Goal: Transaction & Acquisition: Purchase product/service

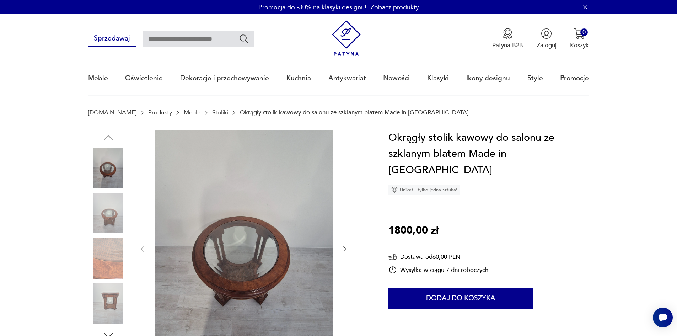
click at [343, 248] on icon "button" at bounding box center [344, 248] width 7 height 7
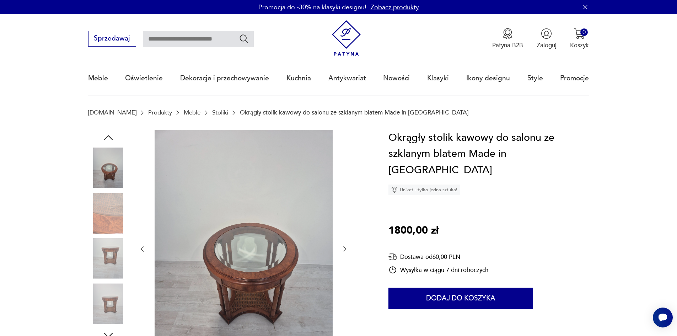
click at [343, 248] on icon "button" at bounding box center [344, 248] width 7 height 7
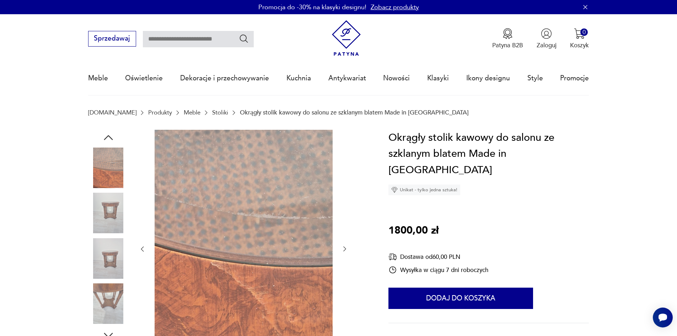
click at [343, 248] on icon "button" at bounding box center [344, 248] width 7 height 7
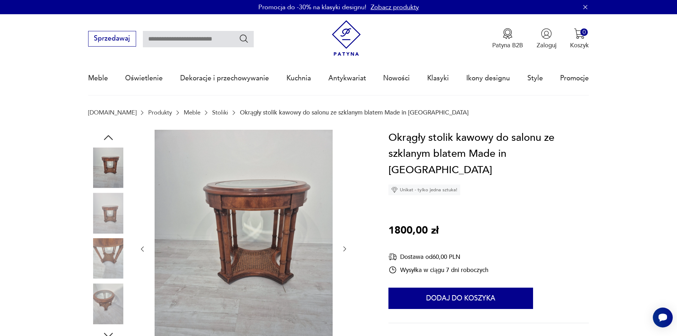
click at [343, 248] on icon "button" at bounding box center [344, 248] width 7 height 7
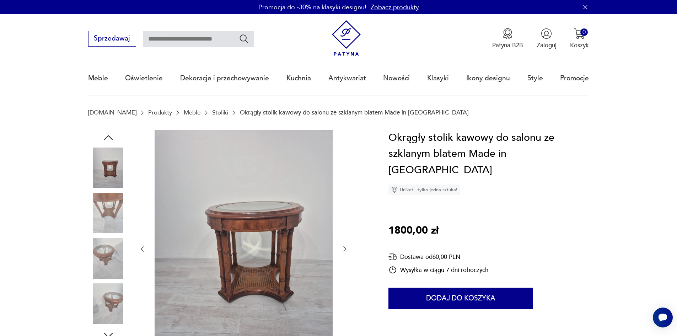
click at [165, 44] on input "text" at bounding box center [198, 39] width 111 height 16
type input "**********"
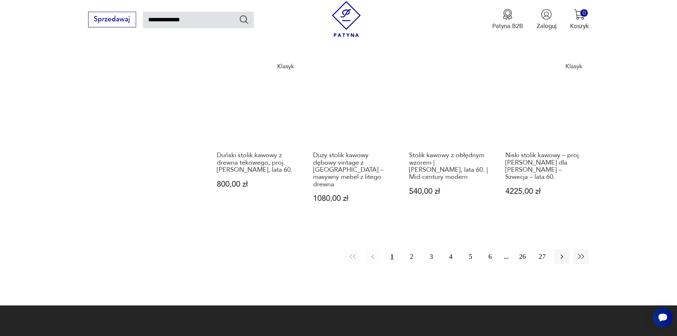
scroll to position [636, 0]
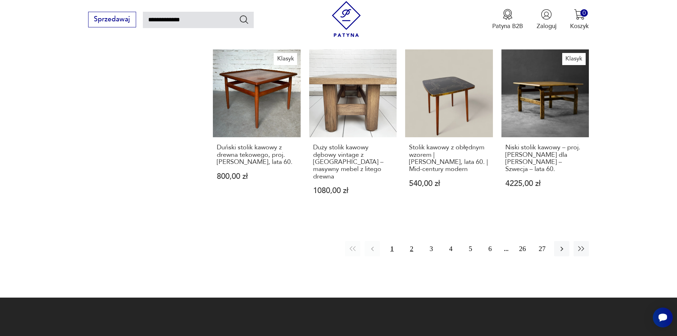
click at [408, 241] on button "2" at bounding box center [411, 248] width 15 height 15
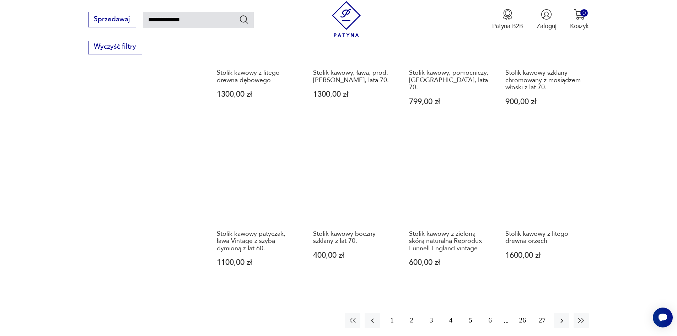
scroll to position [545, 0]
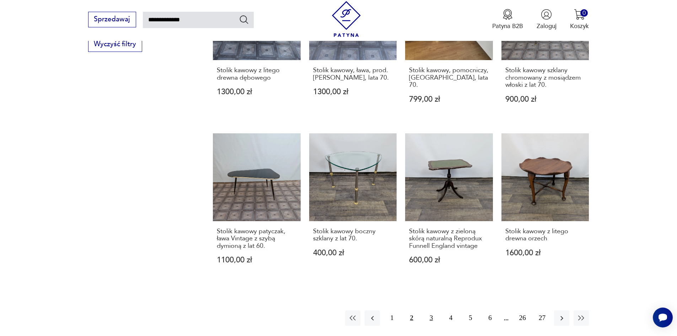
click at [433, 313] on button "3" at bounding box center [431, 317] width 15 height 15
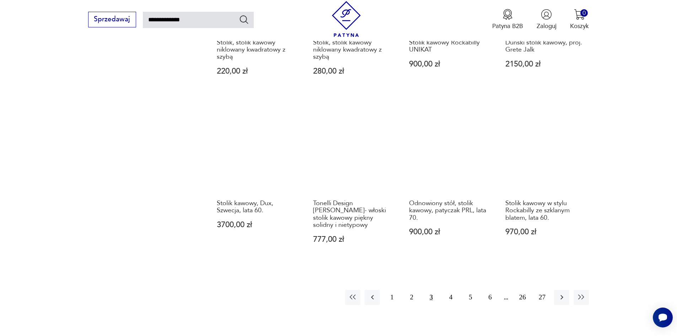
scroll to position [564, 0]
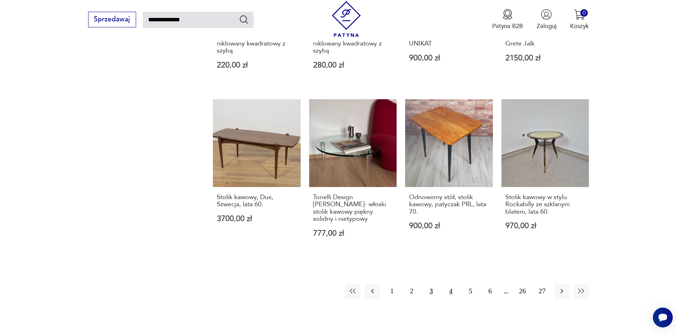
click at [457, 284] on button "4" at bounding box center [450, 291] width 15 height 15
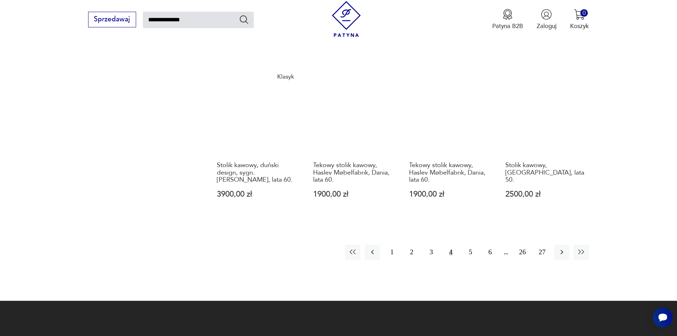
scroll to position [607, 0]
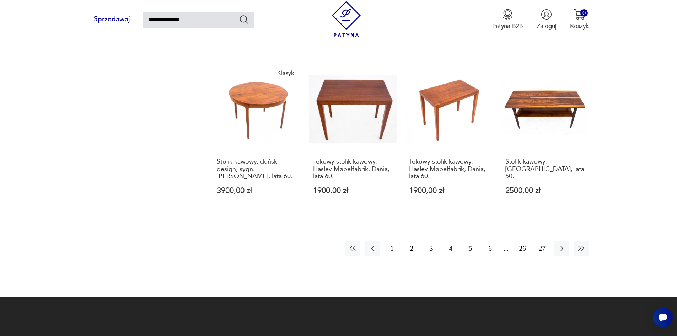
click at [467, 241] on button "5" at bounding box center [470, 248] width 15 height 15
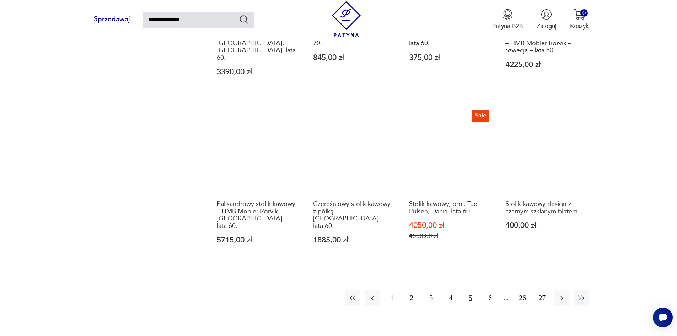
scroll to position [602, 0]
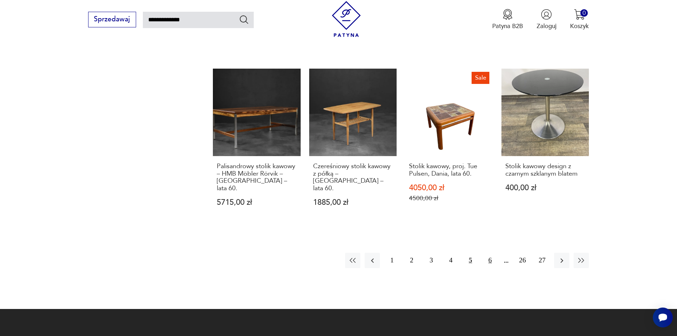
click at [491, 253] on button "6" at bounding box center [490, 260] width 15 height 15
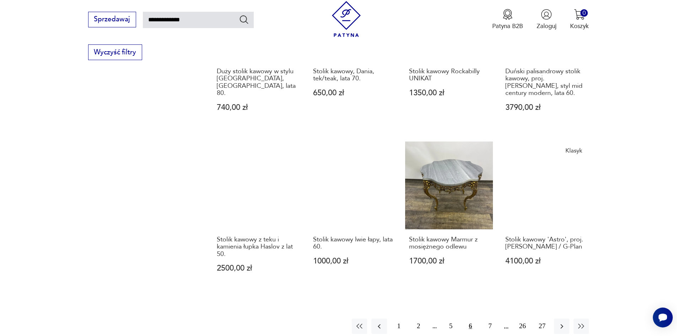
scroll to position [538, 0]
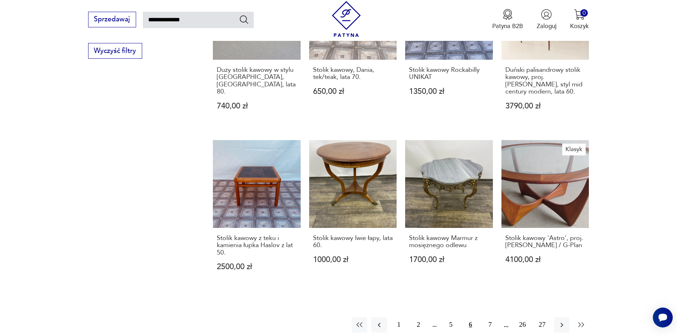
click at [580, 321] on icon "button" at bounding box center [581, 325] width 9 height 9
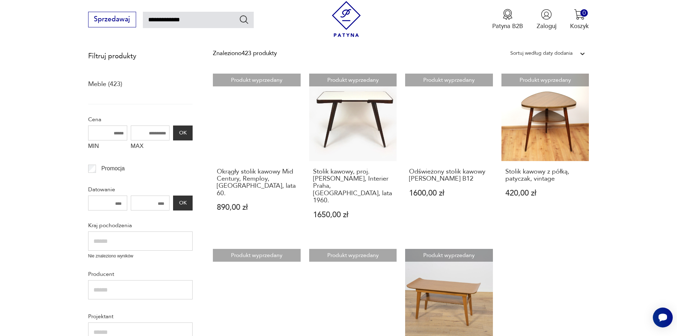
scroll to position [120, 0]
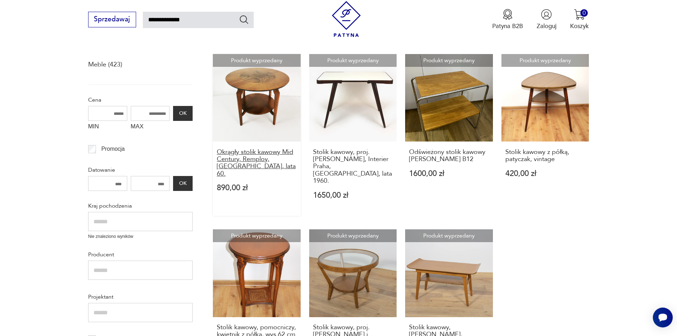
click at [240, 155] on h3 "Okrągły stolik kawowy Mid Century, Remploy, United Kingdom, lata 60." at bounding box center [257, 163] width 80 height 29
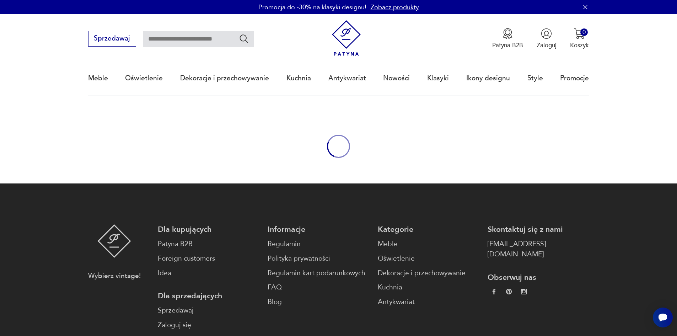
click at [187, 146] on div "oval-loading" at bounding box center [338, 146] width 677 height 74
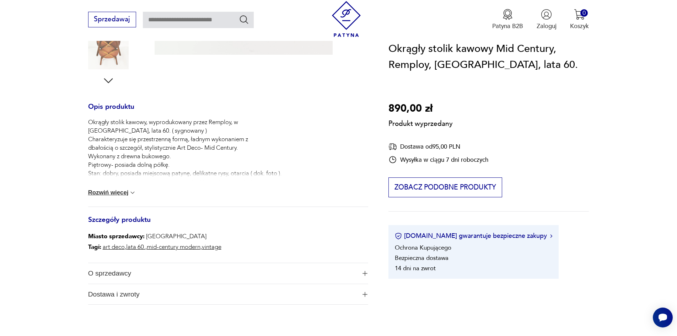
scroll to position [257, 0]
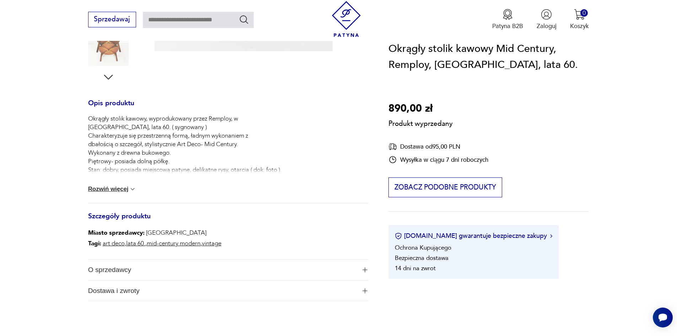
click at [132, 190] on img at bounding box center [132, 189] width 7 height 7
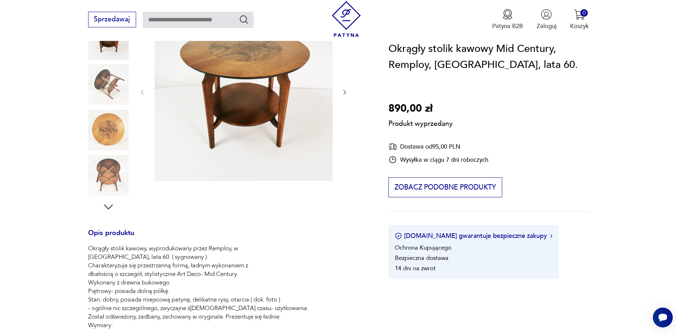
scroll to position [65, 0]
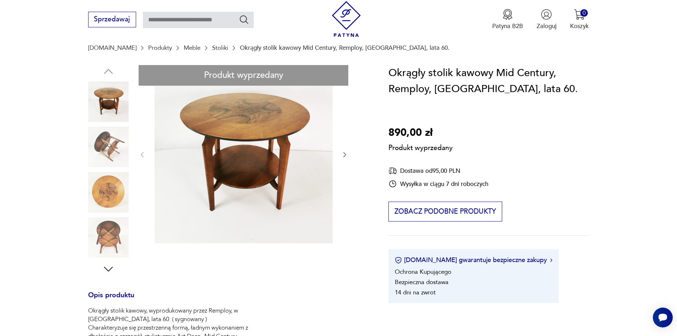
click at [110, 141] on div "Produkt wyprzedany Opis produktu Okrągły stolik kawowy, wyprodukowany przez Rem…" at bounding box center [228, 319] width 280 height 508
click at [111, 106] on div "Produkt wyprzedany Opis produktu Okrągły stolik kawowy, wyprodukowany przez Rem…" at bounding box center [228, 319] width 280 height 508
click at [347, 154] on div "Produkt wyprzedany Opis produktu Okrągły stolik kawowy, wyprodukowany przez Rem…" at bounding box center [228, 319] width 280 height 508
drag, startPoint x: 347, startPoint y: 154, endPoint x: 343, endPoint y: 156, distance: 3.7
click at [347, 153] on div "Produkt wyprzedany Opis produktu Okrągły stolik kawowy, wyprodukowany przez Rem…" at bounding box center [228, 319] width 280 height 508
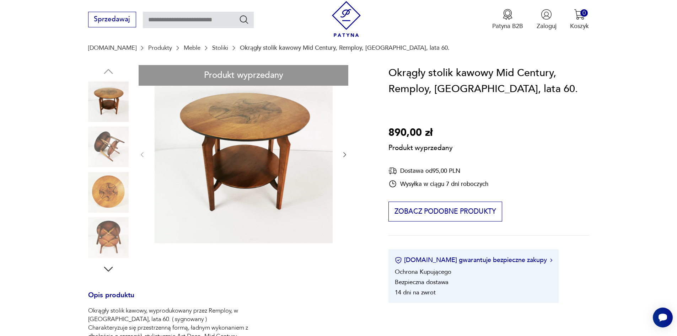
click at [105, 271] on div "Produkt wyprzedany Opis produktu Okrągły stolik kawowy, wyprodukowany przez Rem…" at bounding box center [228, 319] width 280 height 508
drag, startPoint x: 105, startPoint y: 233, endPoint x: 201, endPoint y: 196, distance: 102.9
click at [107, 232] on div "Produkt wyprzedany Opis produktu Okrągły stolik kawowy, wyprodukowany przez Rem…" at bounding box center [228, 319] width 280 height 508
click at [236, 179] on div "Produkt wyprzedany Opis produktu Okrągły stolik kawowy, wyprodukowany przez Rem…" at bounding box center [228, 319] width 280 height 508
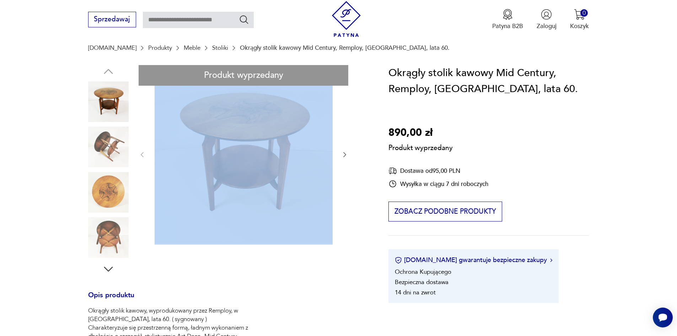
click at [236, 179] on div "Produkt wyprzedany Opis produktu Okrągły stolik kawowy, wyprodukowany przez Rem…" at bounding box center [228, 319] width 280 height 508
click at [236, 178] on div "Produkt wyprzedany Opis produktu Okrągły stolik kawowy, wyprodukowany przez Rem…" at bounding box center [228, 319] width 280 height 508
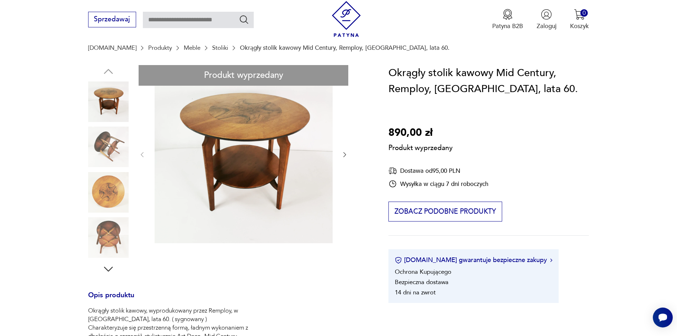
click at [235, 123] on div "Produkt wyprzedany Opis produktu Okrągły stolik kawowy, wyprodukowany przez Rem…" at bounding box center [228, 319] width 280 height 508
type input "**********"
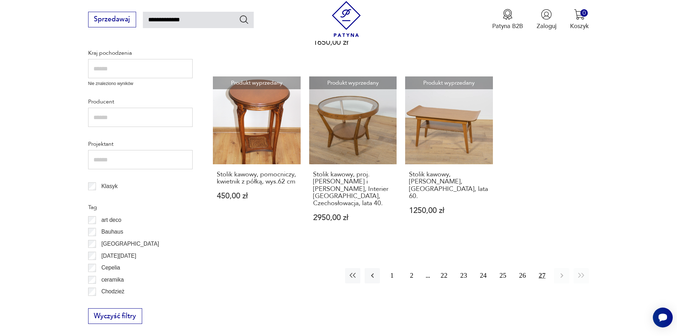
scroll to position [279, 0]
